Goal: Transaction & Acquisition: Purchase product/service

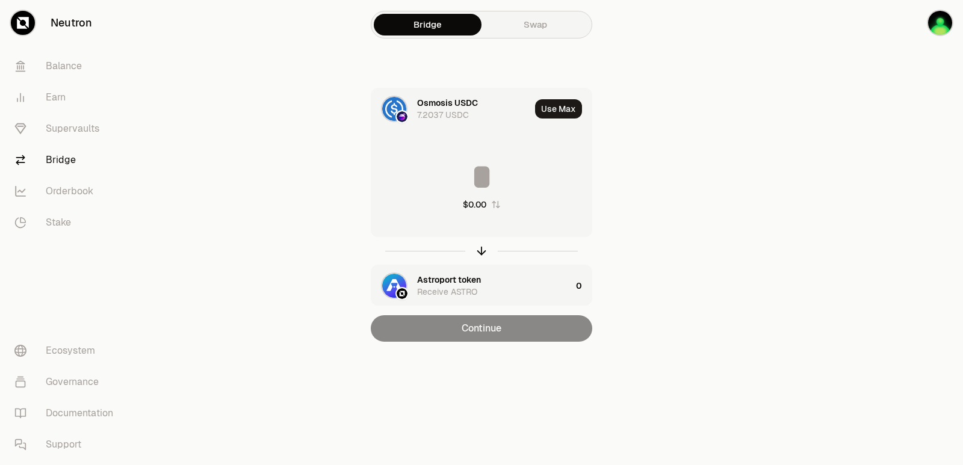
click at [446, 173] on input at bounding box center [481, 177] width 220 height 36
click at [546, 107] on button "Use Max" at bounding box center [558, 108] width 47 height 19
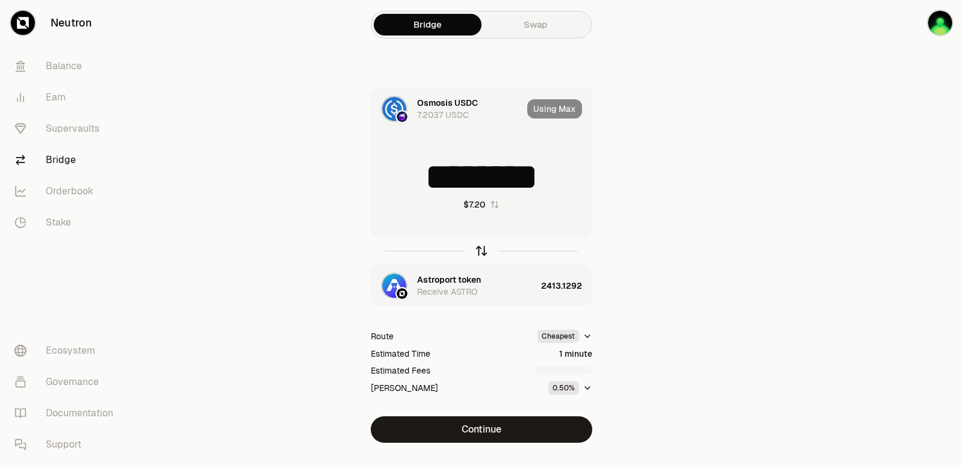
click at [481, 250] on icon "button" at bounding box center [481, 251] width 0 height 8
type input "**********"
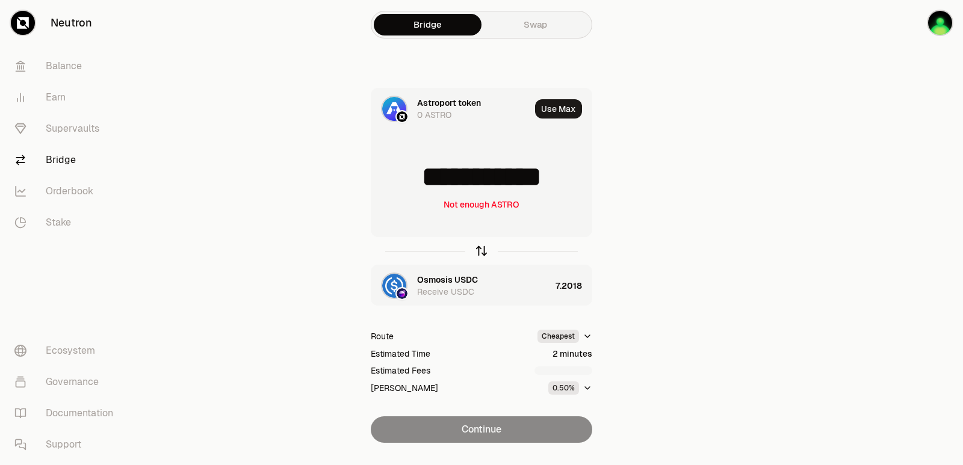
click at [481, 250] on icon "button" at bounding box center [481, 251] width 0 height 8
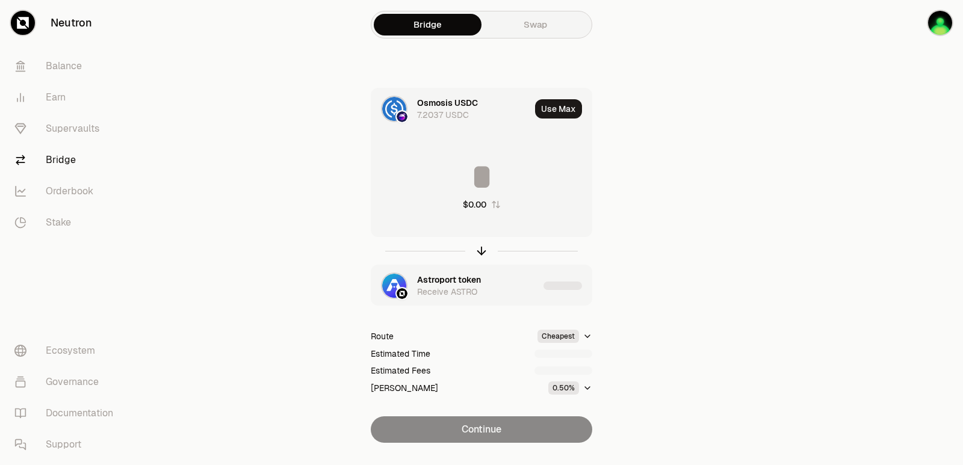
click at [496, 178] on input at bounding box center [481, 177] width 220 height 36
click at [503, 187] on input "********" at bounding box center [481, 177] width 220 height 36
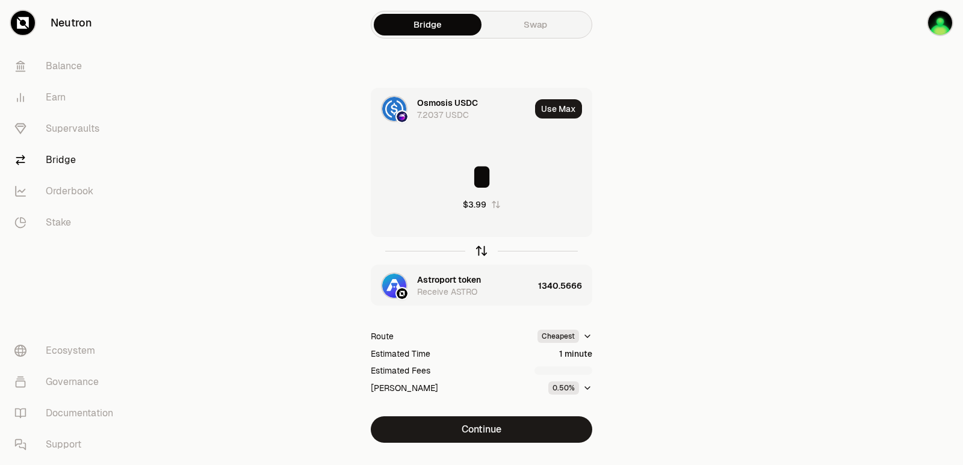
click at [481, 250] on icon "button" at bounding box center [481, 251] width 0 height 8
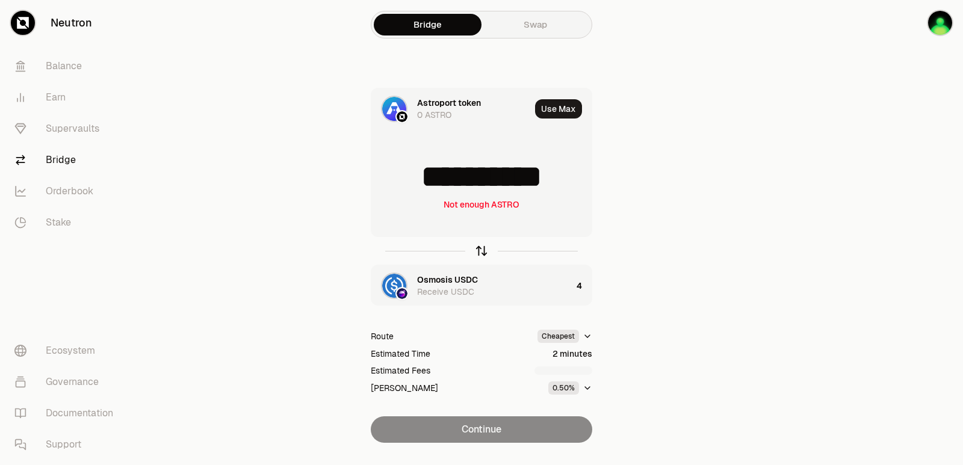
click at [481, 250] on icon "button" at bounding box center [481, 251] width 0 height 8
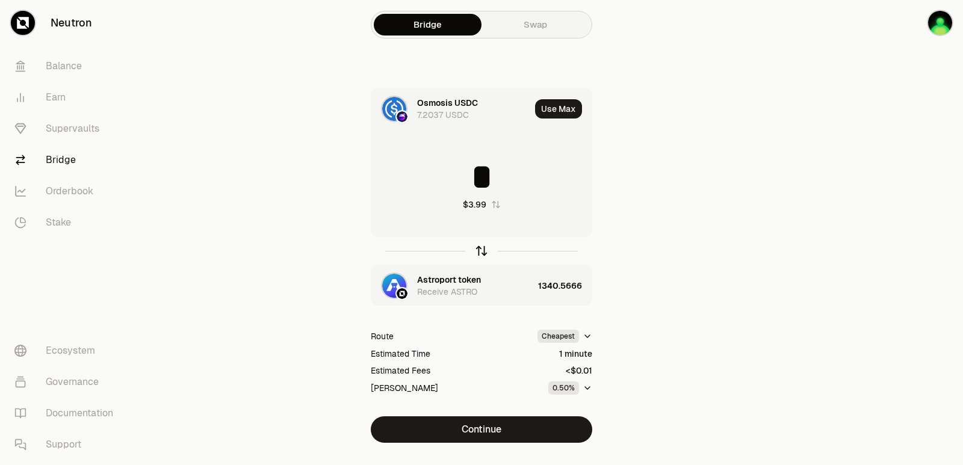
click at [482, 250] on icon "button" at bounding box center [481, 250] width 13 height 13
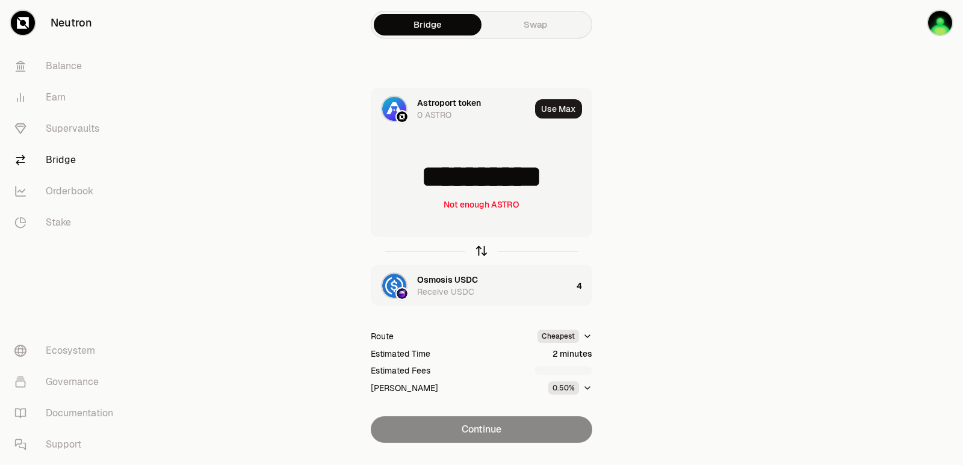
click at [482, 250] on icon "button" at bounding box center [481, 250] width 13 height 13
type input "*"
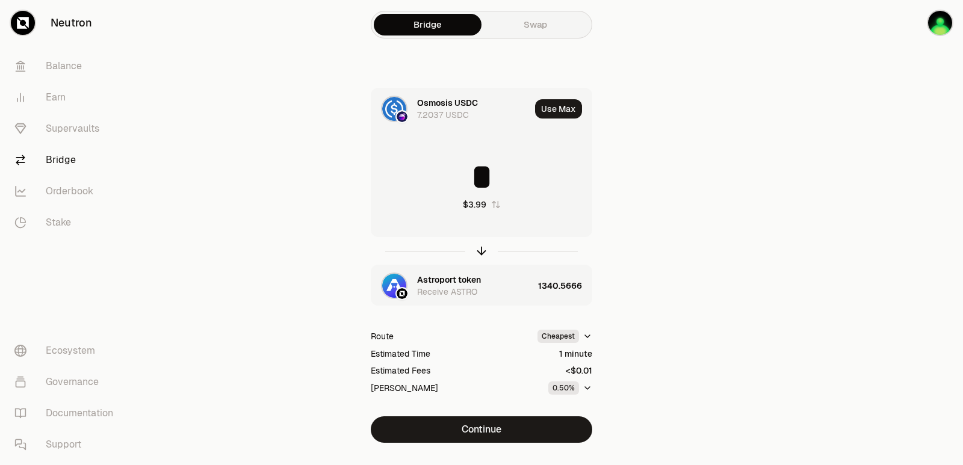
click at [433, 282] on div "Astroport token" at bounding box center [449, 280] width 64 height 12
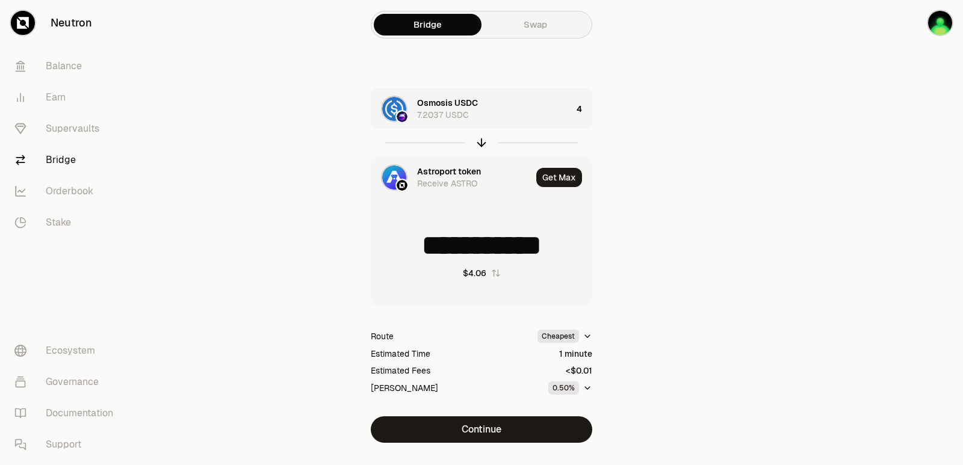
click at [440, 170] on div "Astroport token" at bounding box center [449, 171] width 64 height 12
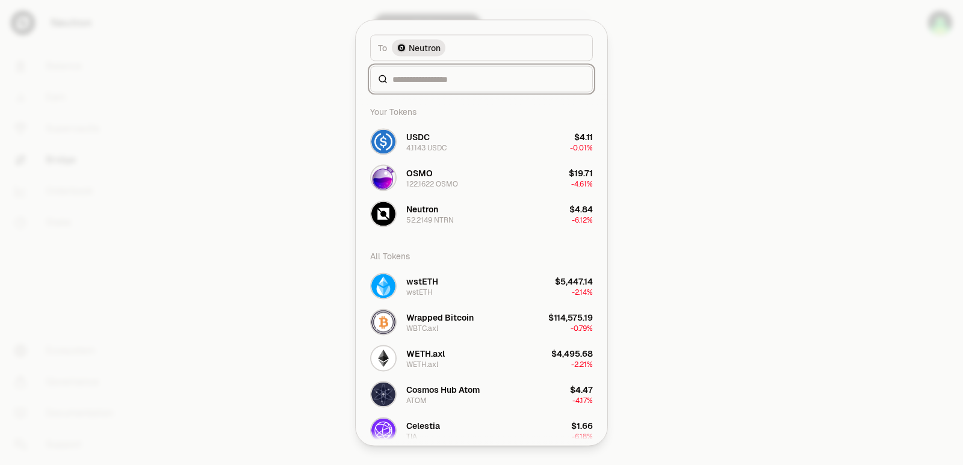
click at [440, 76] on input at bounding box center [488, 79] width 193 height 12
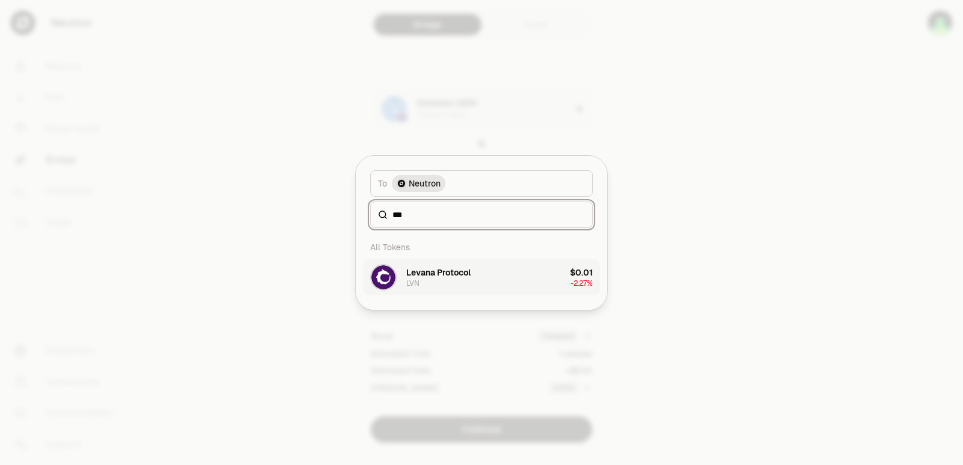
type input "***"
click at [452, 276] on div "Levana Protocol" at bounding box center [438, 273] width 64 height 12
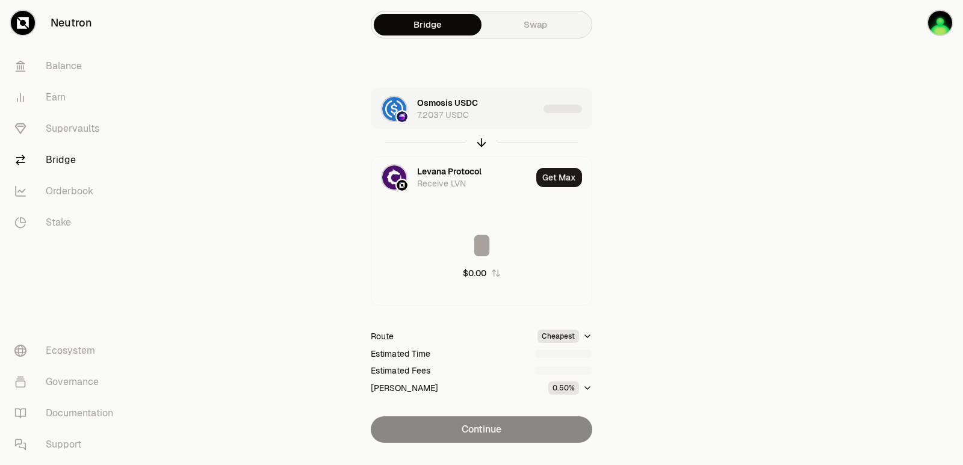
type input "**********"
click at [504, 113] on div "Osmosis USDC 7.2037 USDC" at bounding box center [478, 109] width 122 height 24
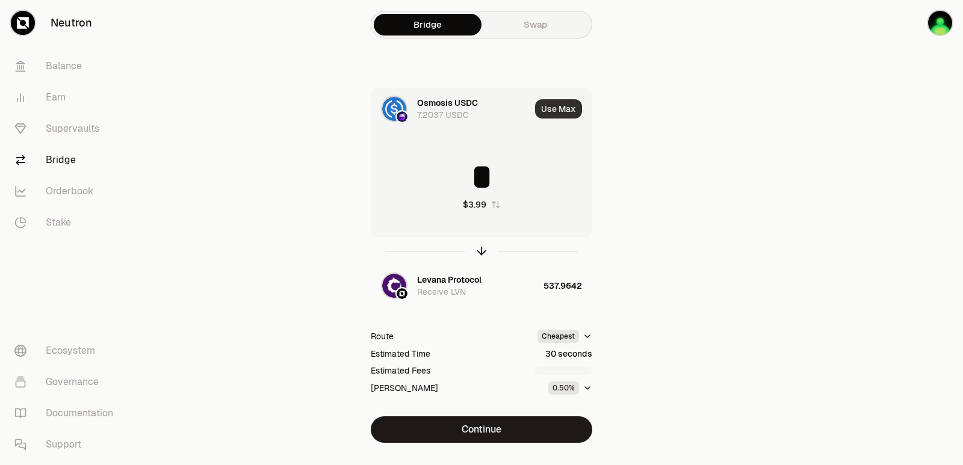
click at [544, 108] on button "Use Max" at bounding box center [558, 108] width 47 height 19
click at [481, 249] on icon "button" at bounding box center [481, 251] width 0 height 8
type input "**********"
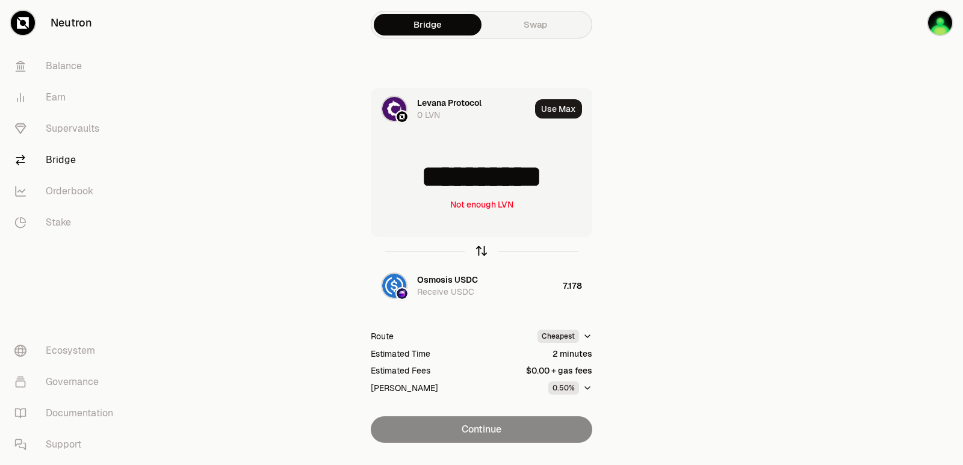
click at [481, 250] on icon "button" at bounding box center [481, 251] width 0 height 8
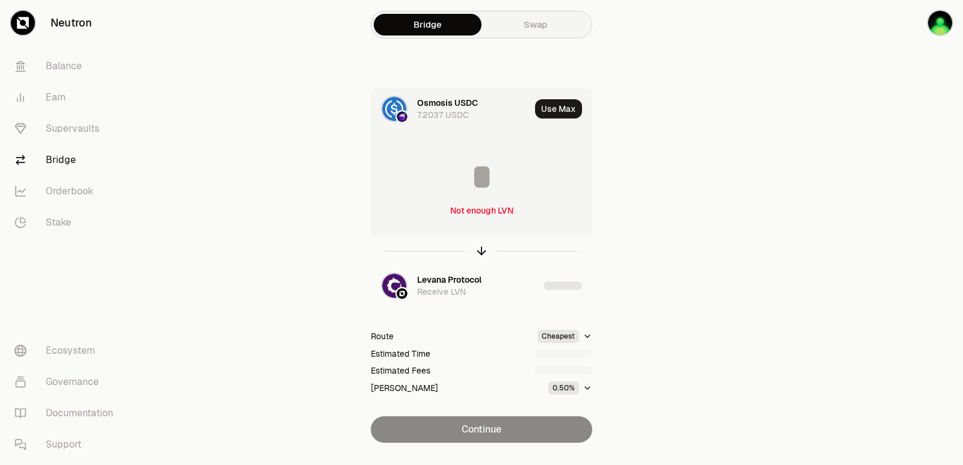
click at [463, 188] on input at bounding box center [481, 177] width 220 height 36
click at [463, 188] on input "********" at bounding box center [481, 177] width 220 height 36
click at [463, 188] on input "*" at bounding box center [481, 177] width 220 height 36
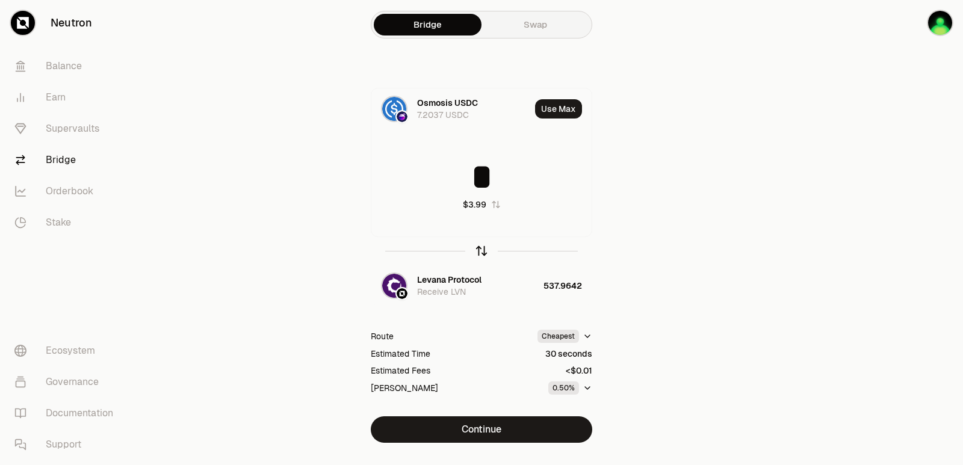
type input "*"
click at [483, 250] on icon "button" at bounding box center [481, 250] width 13 height 13
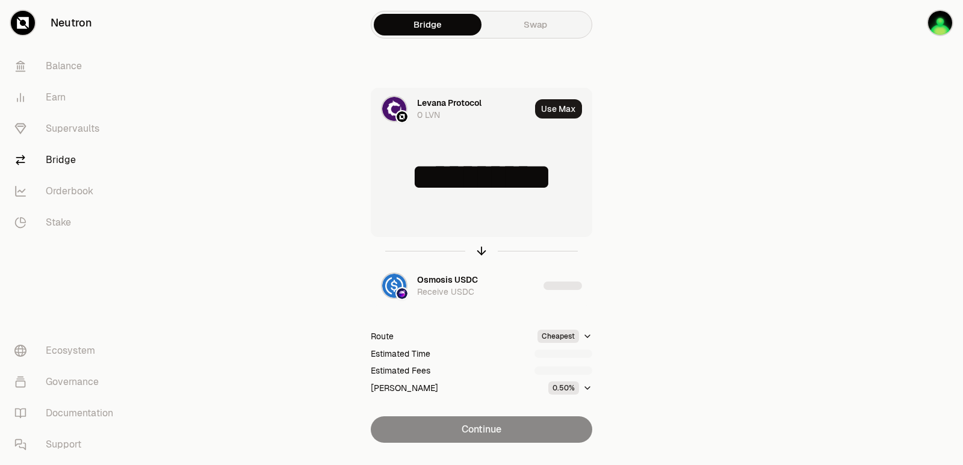
click at [459, 185] on input "**********" at bounding box center [481, 177] width 220 height 36
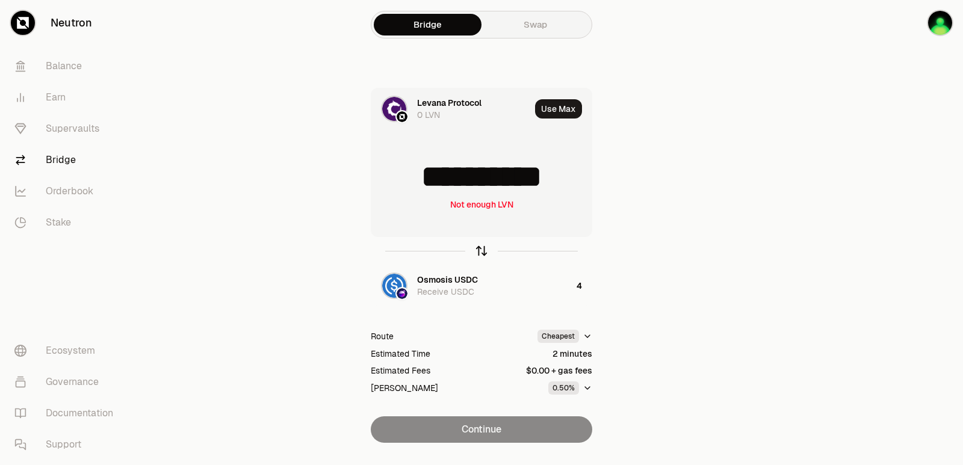
click at [478, 252] on icon "button" at bounding box center [481, 250] width 13 height 13
type input "*"
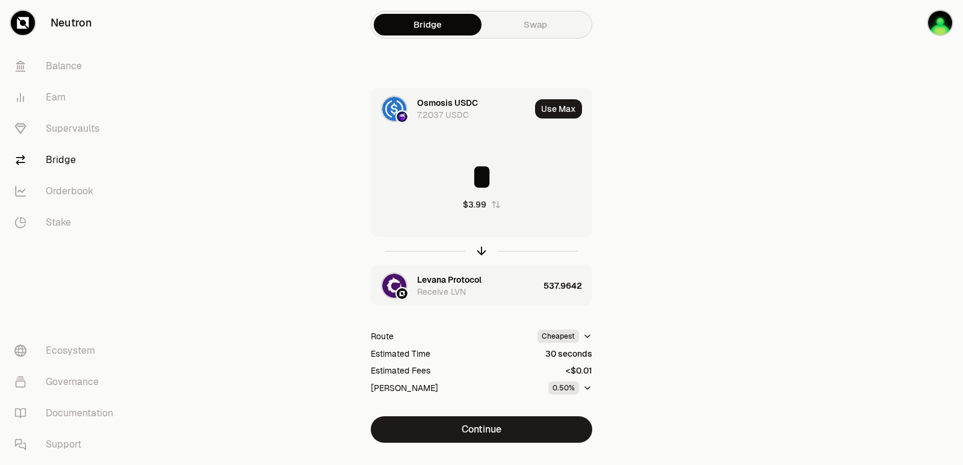
click at [453, 277] on div "Levana Protocol" at bounding box center [449, 280] width 64 height 12
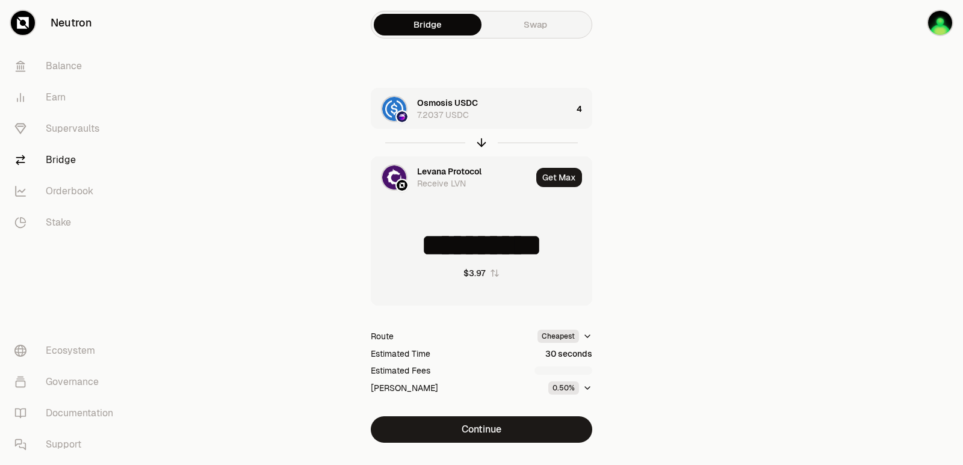
click at [432, 170] on div "Levana Protocol" at bounding box center [449, 171] width 64 height 12
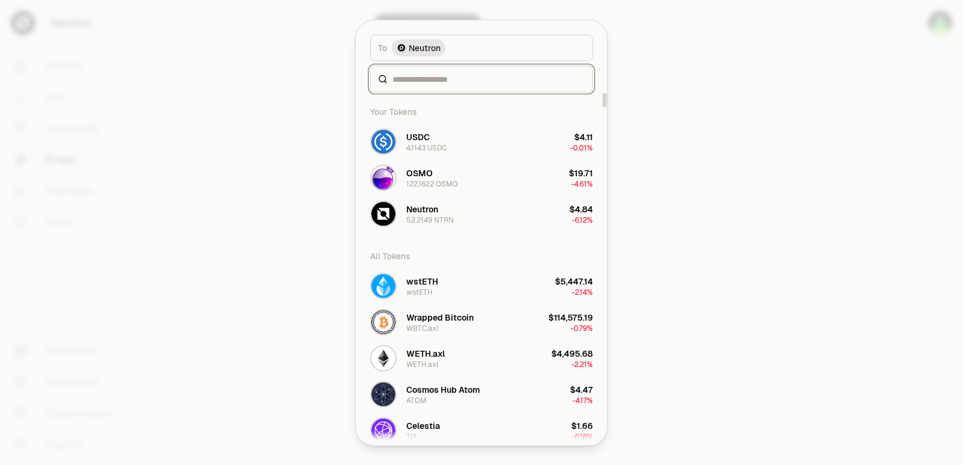
click at [419, 76] on input at bounding box center [488, 79] width 193 height 12
click at [752, 158] on div at bounding box center [481, 232] width 963 height 465
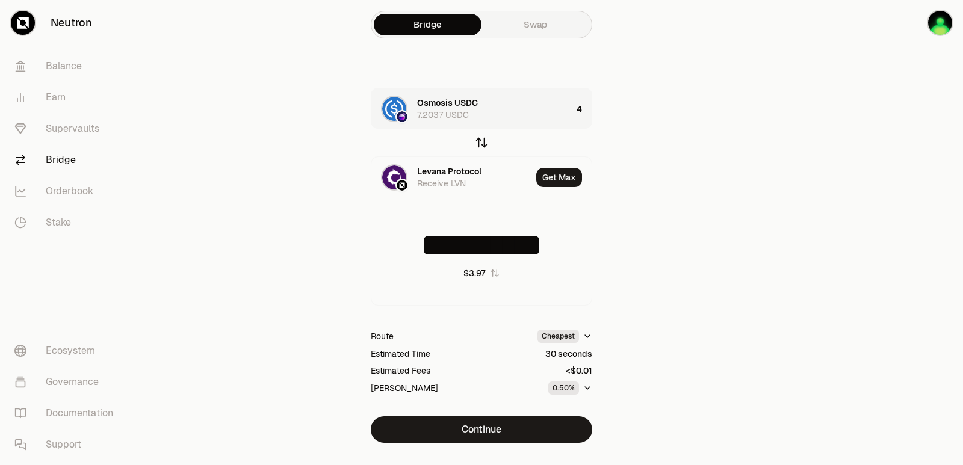
click at [480, 141] on icon "button" at bounding box center [481, 142] width 13 height 13
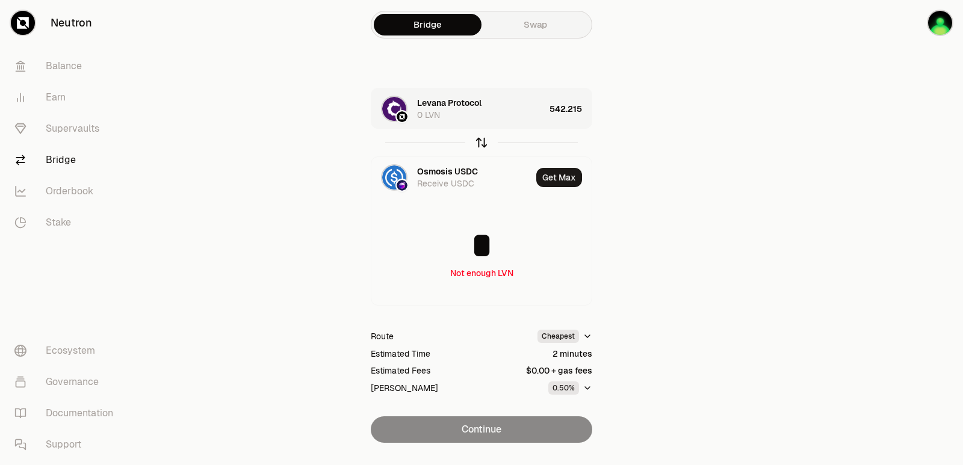
click at [482, 138] on icon "button" at bounding box center [481, 142] width 13 height 13
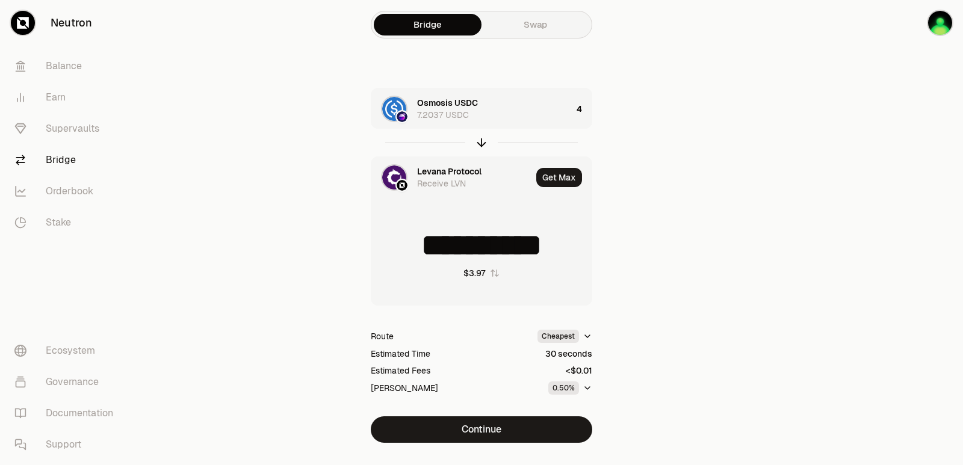
click at [441, 176] on div "Levana Protocol" at bounding box center [449, 171] width 64 height 12
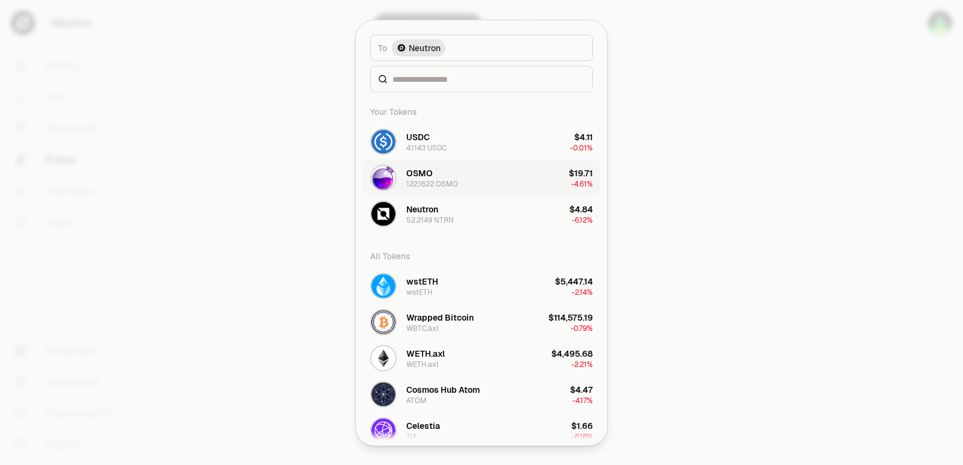
type input "**********"
click at [434, 183] on div "122.1622 OSMO" at bounding box center [432, 184] width 52 height 10
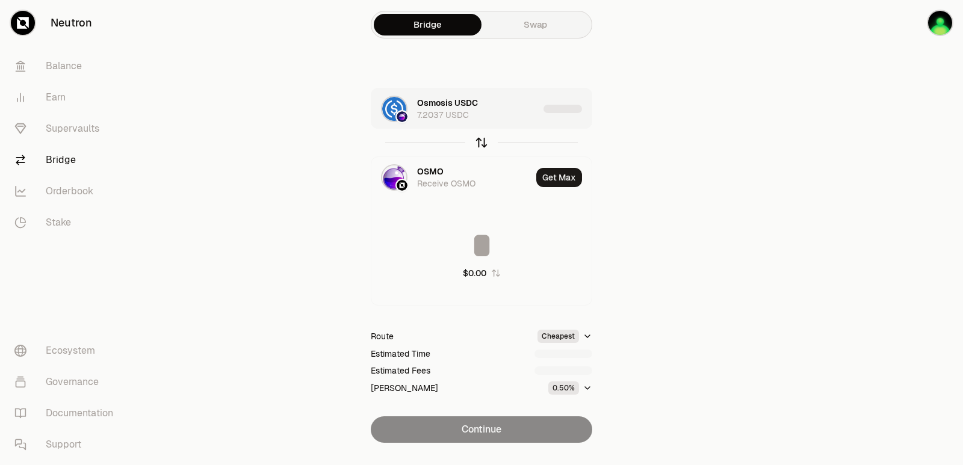
click at [480, 144] on icon "button" at bounding box center [481, 142] width 13 height 13
type input "*"
click at [451, 173] on div "Osmosis USDC" at bounding box center [447, 171] width 61 height 12
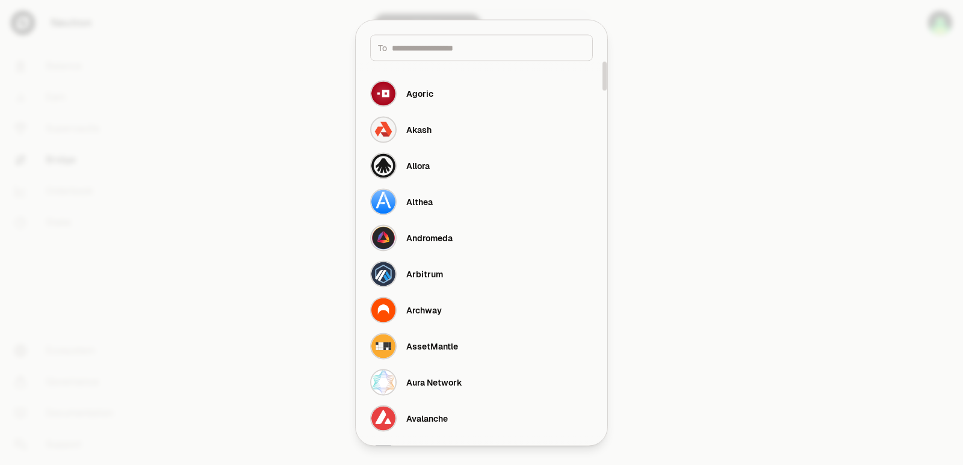
click at [424, 49] on input at bounding box center [488, 48] width 193 height 12
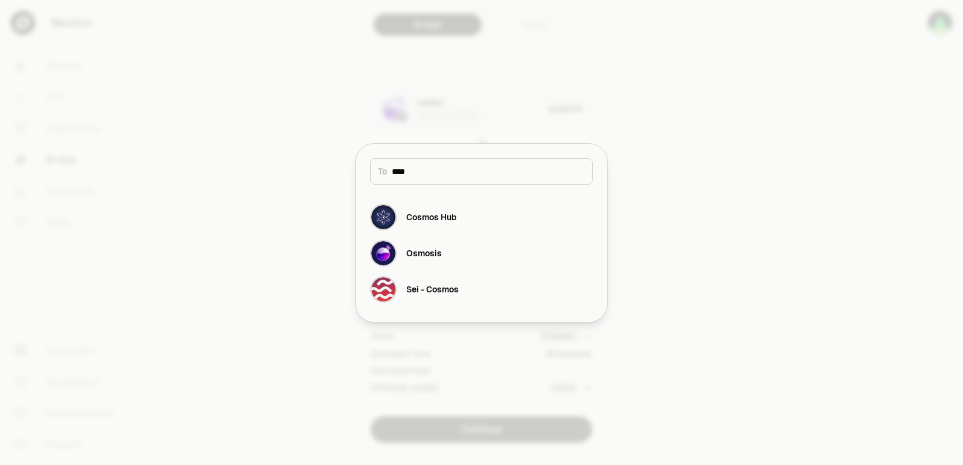
type input "****"
click at [463, 119] on div at bounding box center [481, 232] width 963 height 465
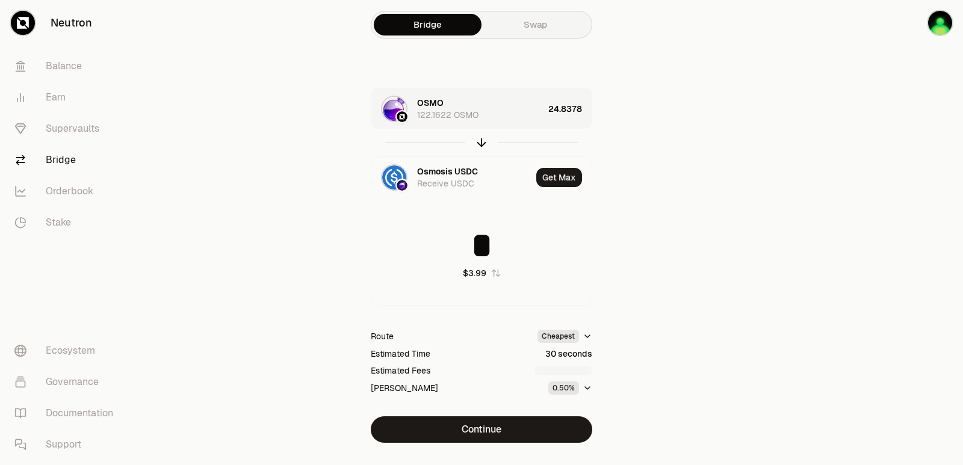
click at [446, 101] on div "OSMO 122.1622 OSMO" at bounding box center [480, 109] width 126 height 24
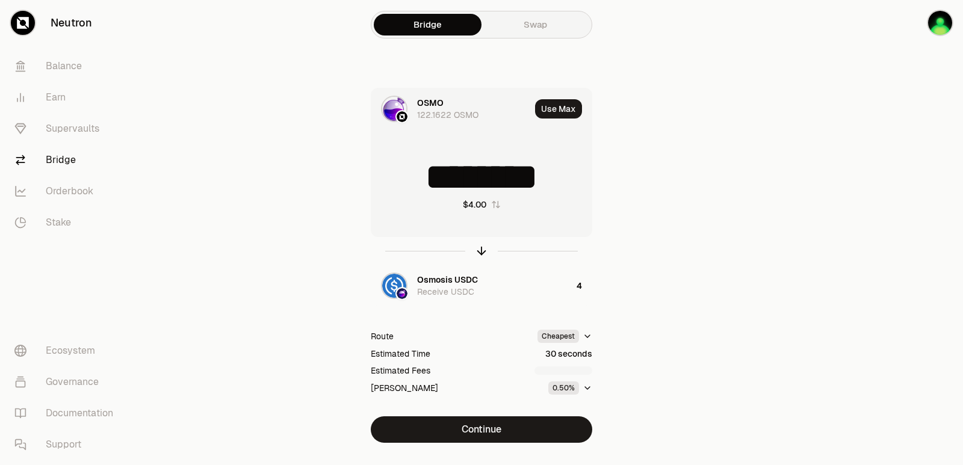
click at [445, 100] on div "OSMO 122.1622 OSMO" at bounding box center [473, 109] width 113 height 24
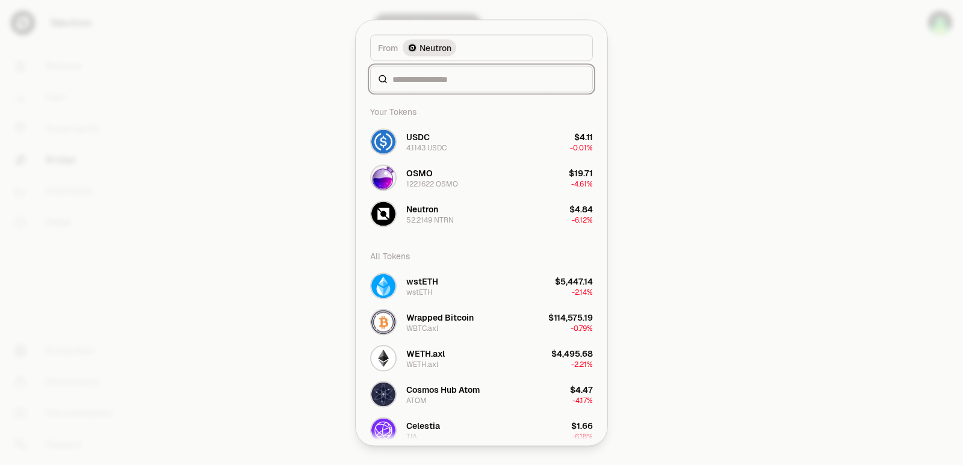
click at [430, 84] on input at bounding box center [488, 79] width 193 height 12
click at [791, 188] on div at bounding box center [481, 232] width 963 height 465
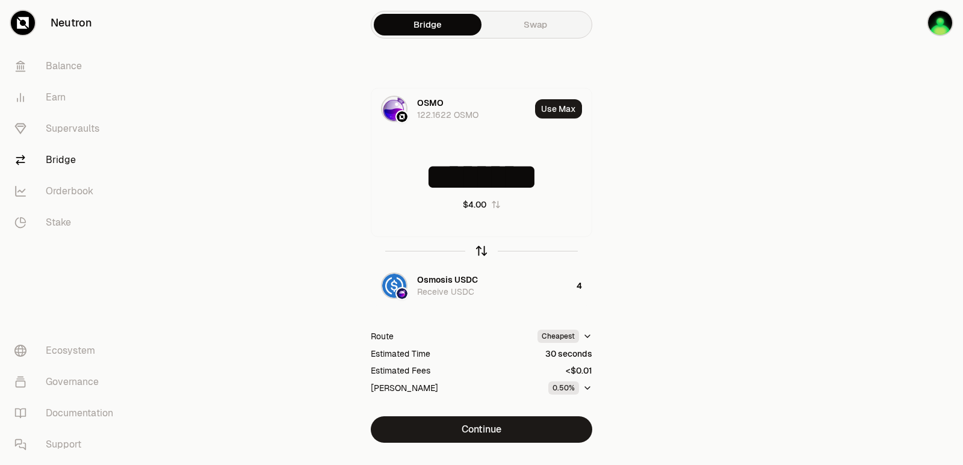
click at [476, 249] on icon "button" at bounding box center [481, 250] width 13 height 13
type input "*"
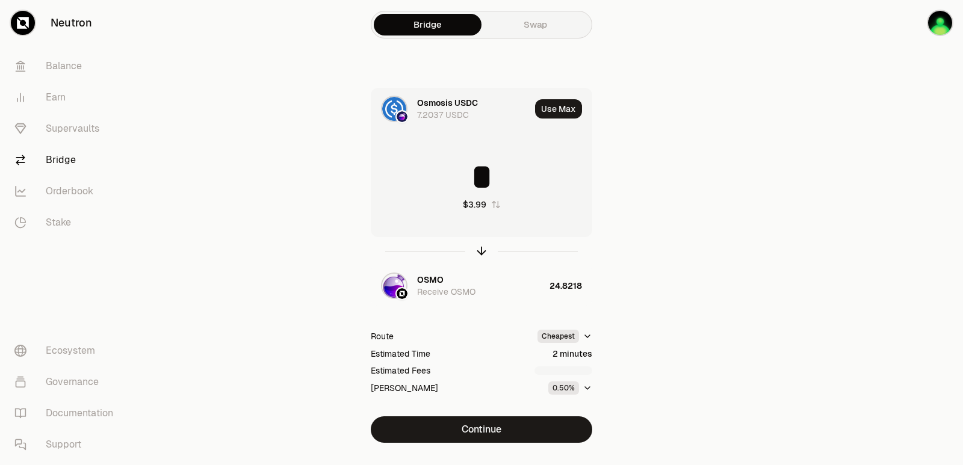
click at [437, 99] on div "Osmosis USDC" at bounding box center [447, 103] width 61 height 12
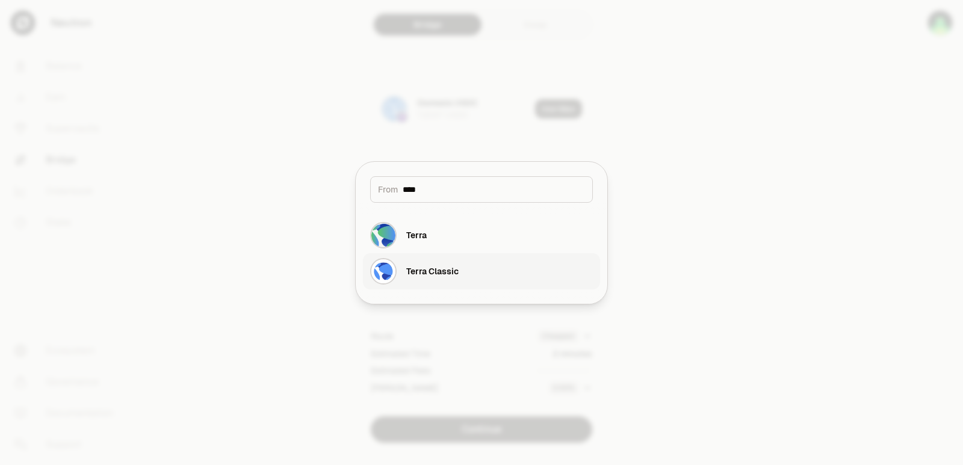
type input "****"
click at [460, 266] on button "Terra Classic" at bounding box center [481, 271] width 237 height 36
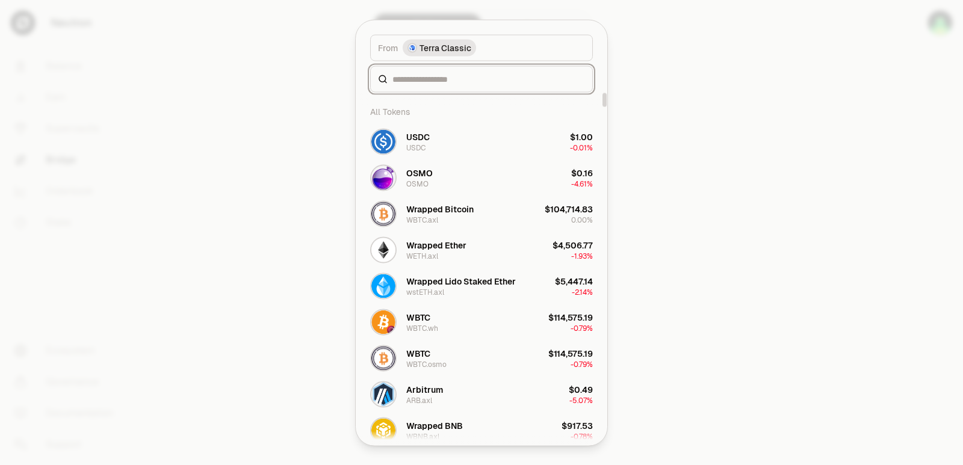
click at [416, 78] on input at bounding box center [488, 79] width 193 height 12
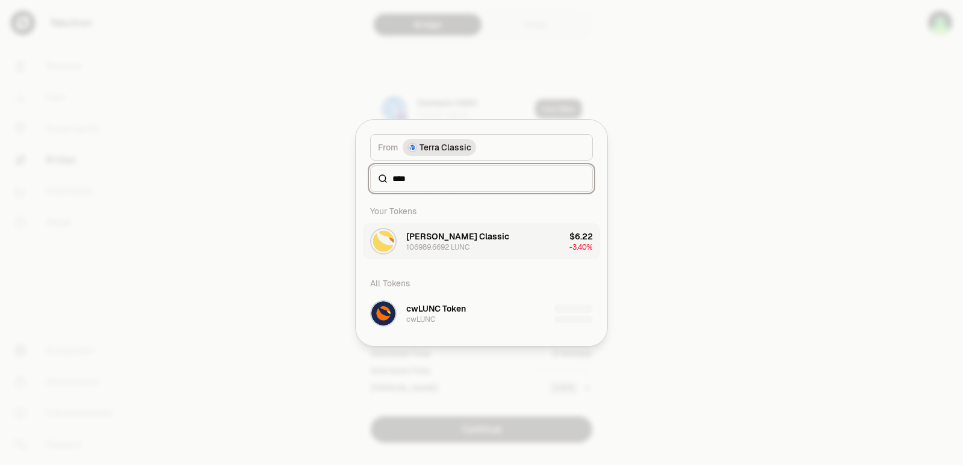
type input "****"
click at [436, 238] on div "[PERSON_NAME] Classic" at bounding box center [457, 236] width 103 height 12
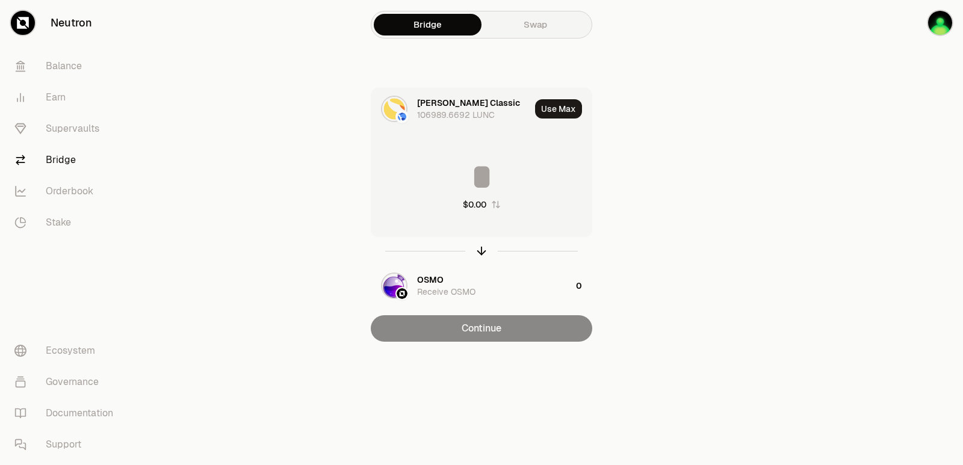
click at [456, 168] on input at bounding box center [481, 177] width 220 height 36
click at [450, 104] on div "[PERSON_NAME] Classic" at bounding box center [468, 103] width 103 height 12
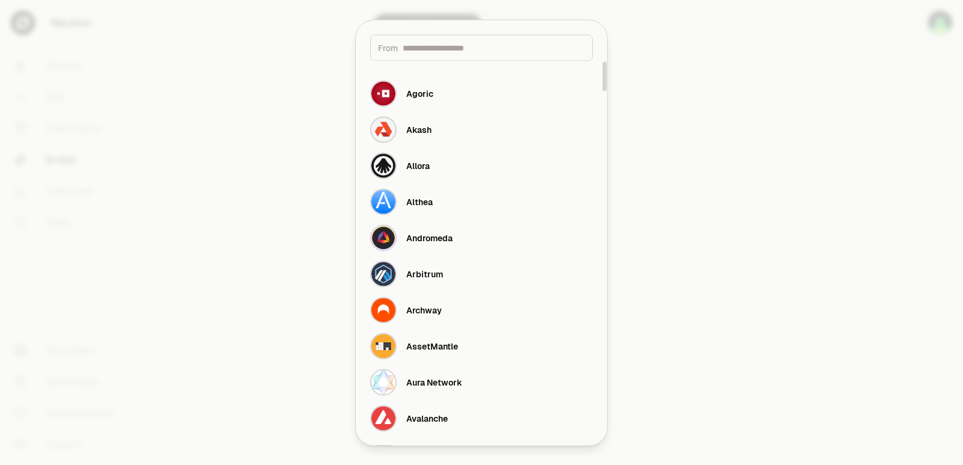
click at [432, 45] on input at bounding box center [494, 48] width 182 height 12
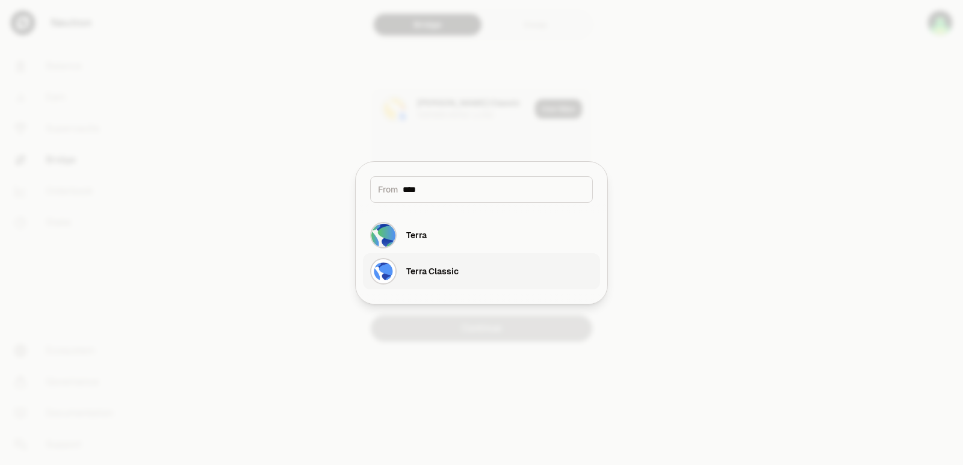
type input "****"
click at [466, 265] on button "Terra Classic" at bounding box center [481, 271] width 237 height 36
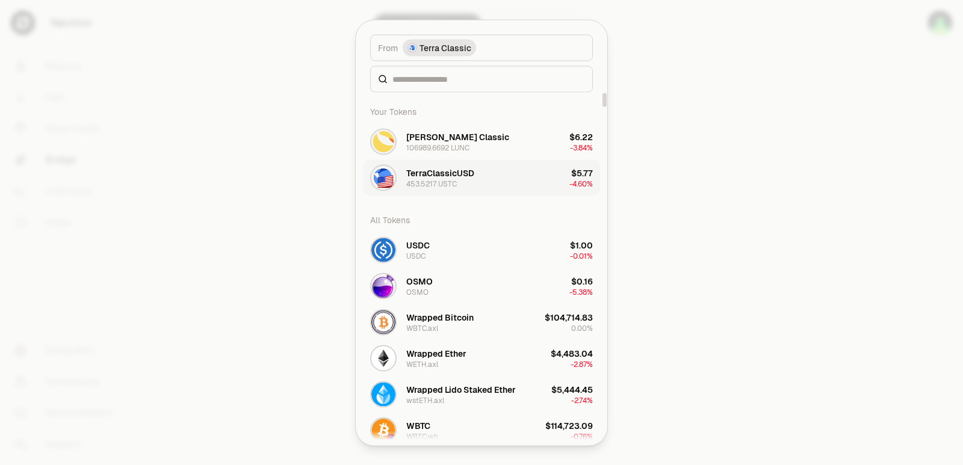
click at [430, 179] on div "TerraClassicUSD 453.5217 USTC" at bounding box center [440, 178] width 68 height 22
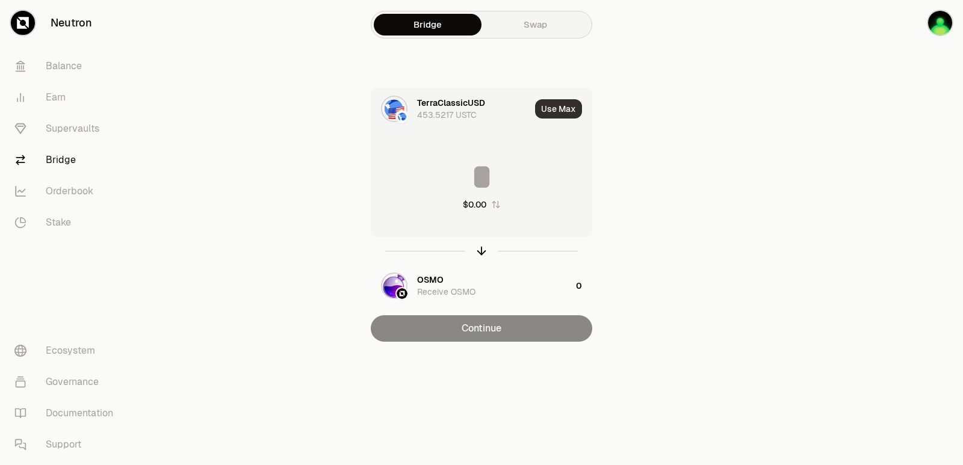
click at [552, 107] on button "Use Max" at bounding box center [558, 108] width 47 height 19
type input "**********"
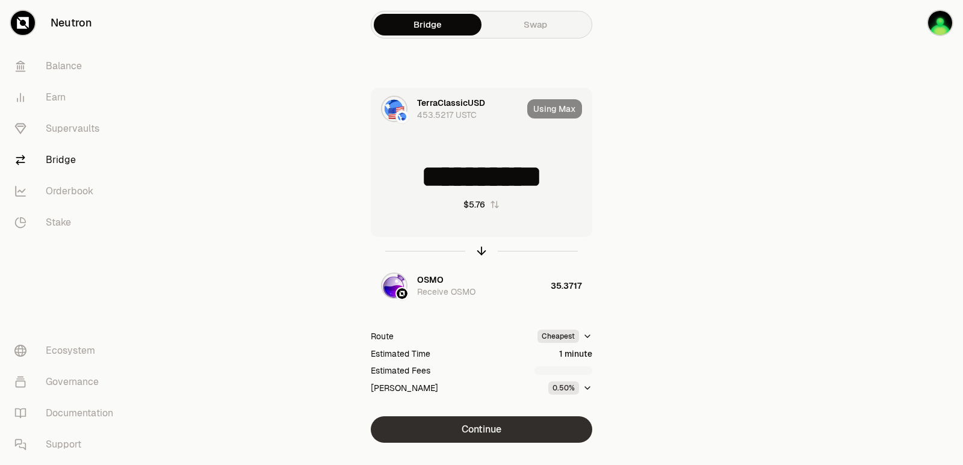
click at [491, 421] on button "Continue" at bounding box center [481, 429] width 221 height 26
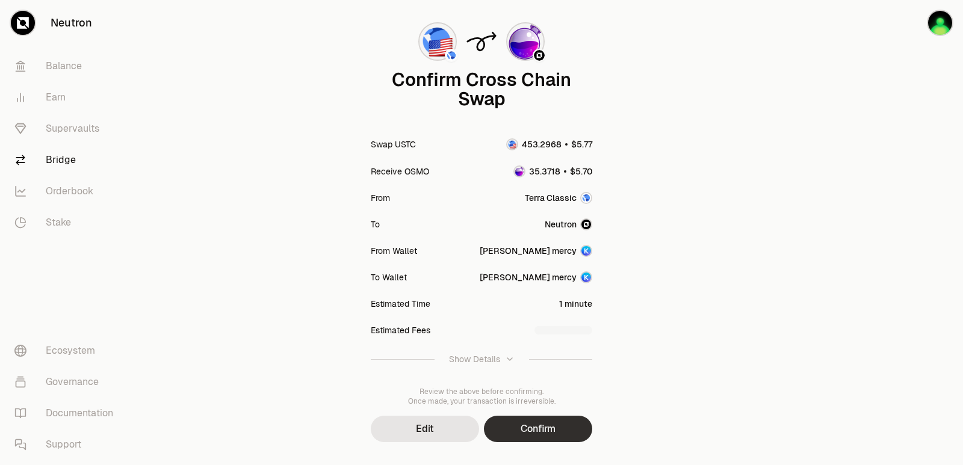
scroll to position [99, 0]
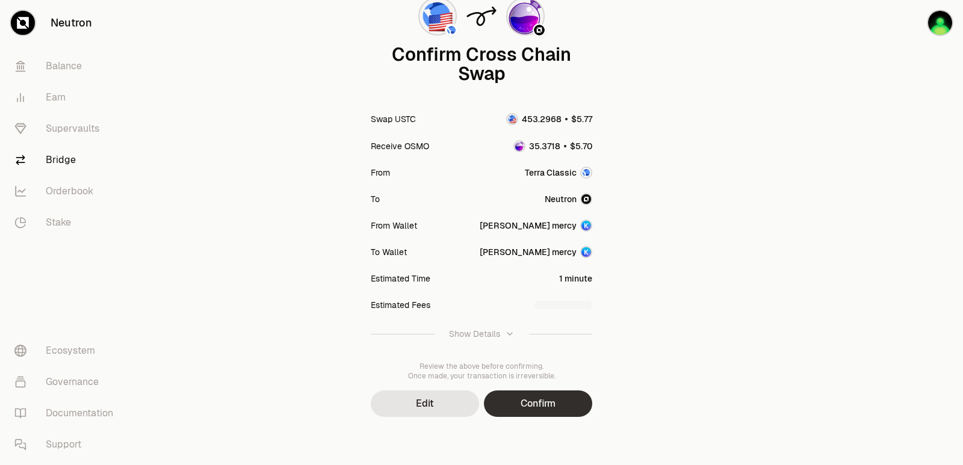
click at [523, 412] on button "Confirm" at bounding box center [538, 404] width 108 height 26
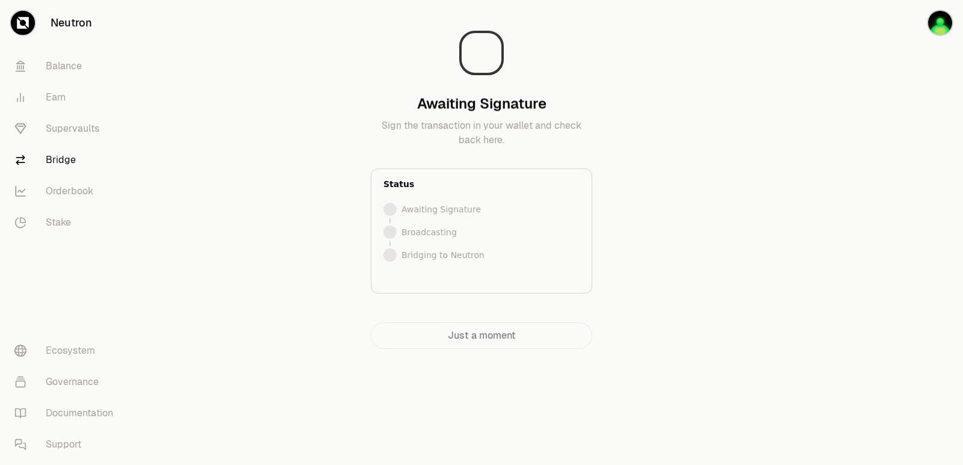
scroll to position [0, 0]
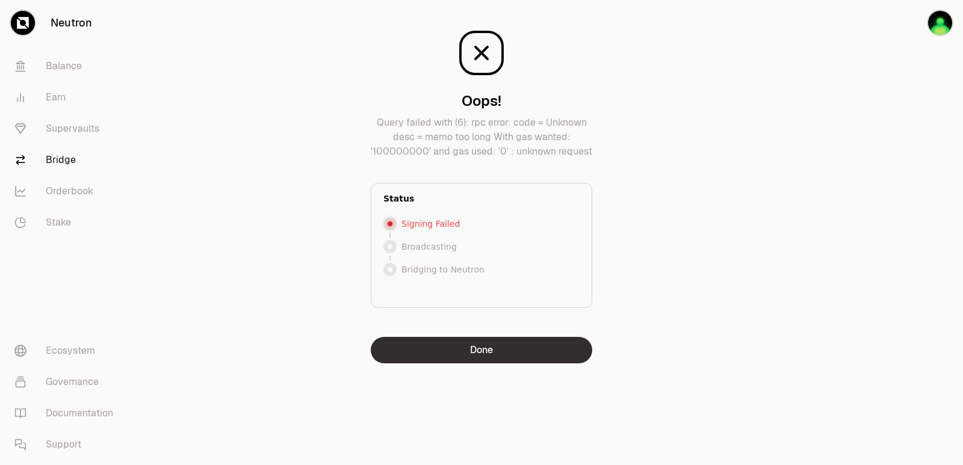
click at [491, 353] on button "Done" at bounding box center [481, 350] width 221 height 26
